Goal: Task Accomplishment & Management: Manage account settings

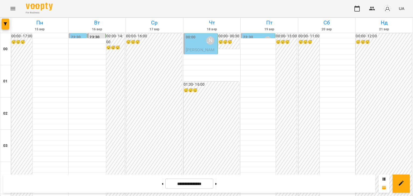
click at [197, 38] on div "00:00 [PERSON_NAME]" at bounding box center [201, 40] width 31 height 12
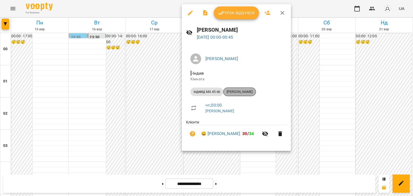
click at [245, 91] on span "[PERSON_NAME]" at bounding box center [239, 91] width 32 height 5
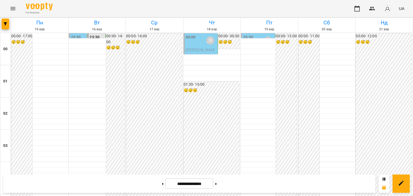
scroll to position [635, 0]
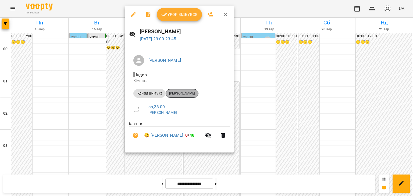
click at [191, 92] on span "[PERSON_NAME]" at bounding box center [182, 93] width 32 height 5
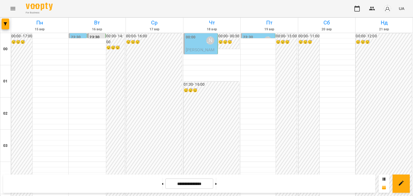
scroll to position [511, 0]
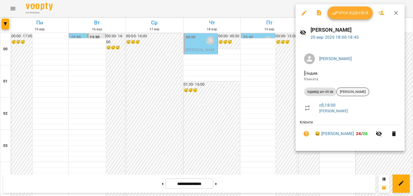
click at [358, 92] on span "[PERSON_NAME]" at bounding box center [352, 91] width 32 height 5
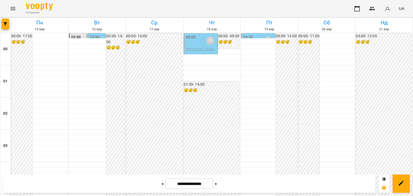
scroll to position [564, 0]
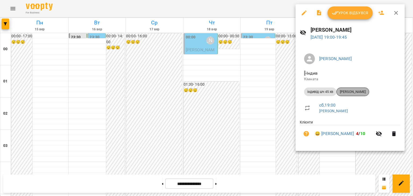
click at [353, 91] on span "[PERSON_NAME]" at bounding box center [352, 91] width 32 height 5
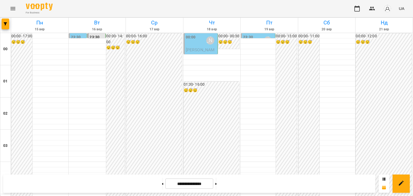
scroll to position [259, 0]
